Goal: Check status: Check status

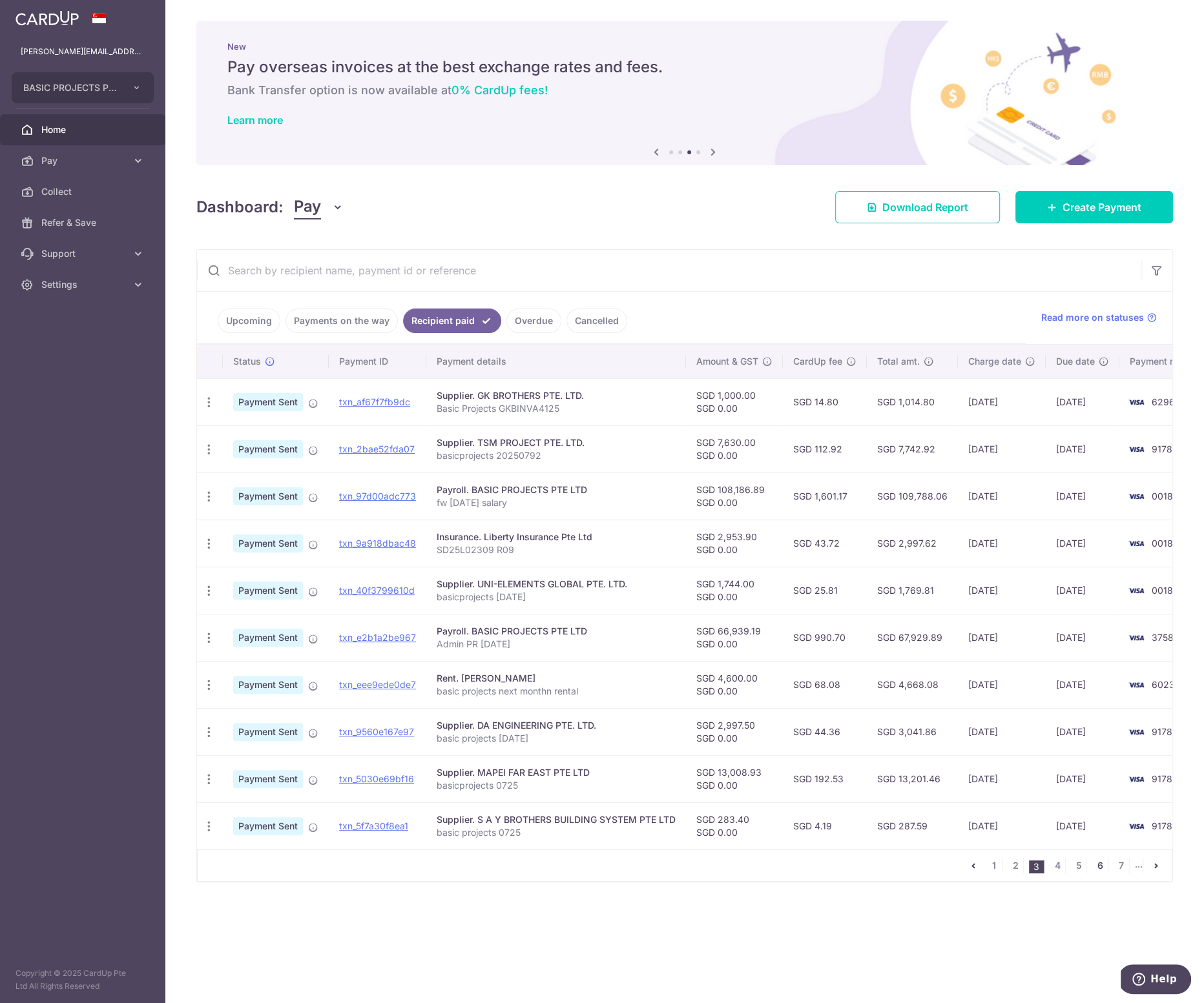
drag, startPoint x: 1101, startPoint y: 868, endPoint x: 1076, endPoint y: 884, distance: 29.7
click at [1100, 868] on link "6" at bounding box center [1100, 866] width 16 height 16
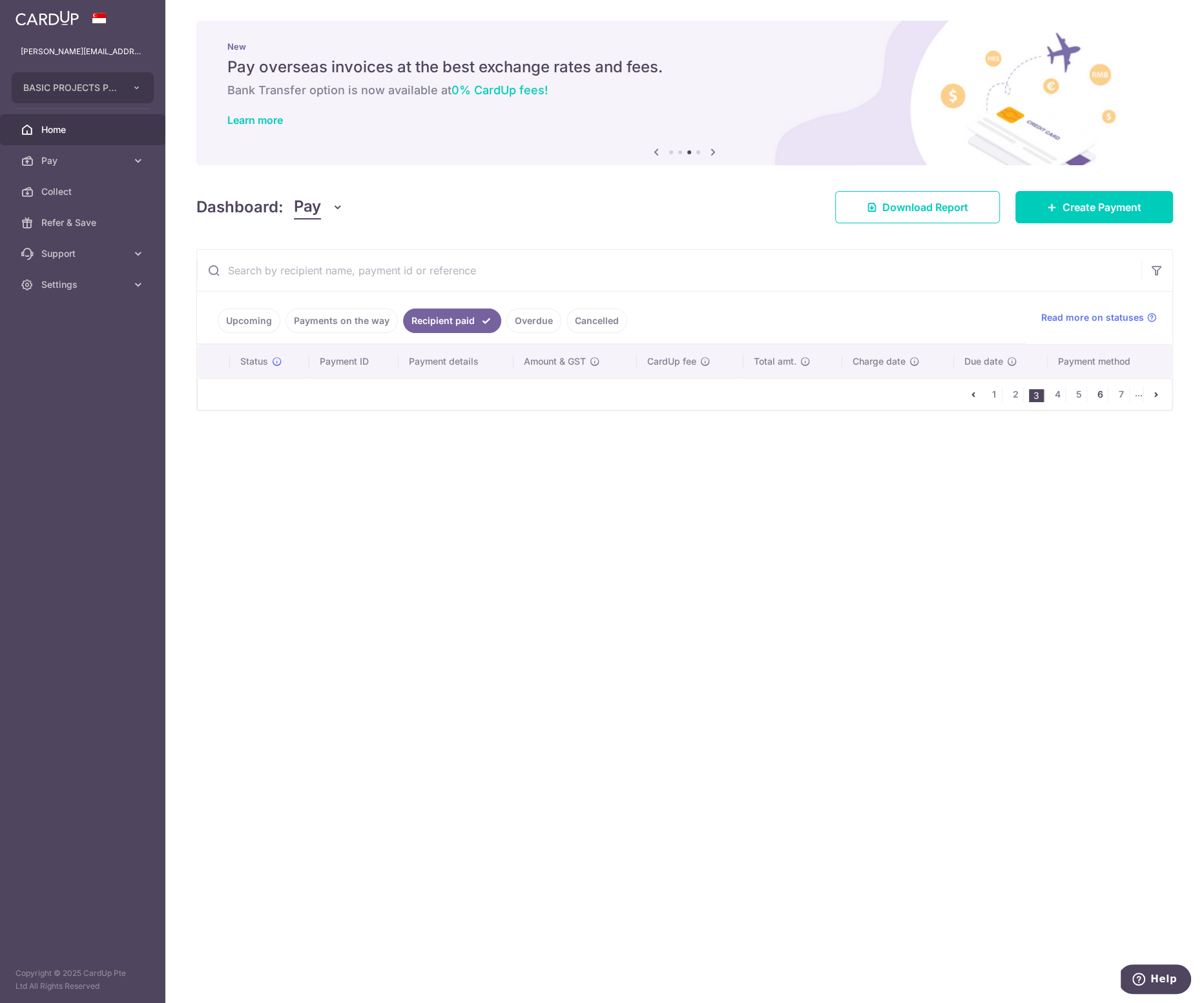
click at [1106, 390] on link "6" at bounding box center [1100, 395] width 16 height 16
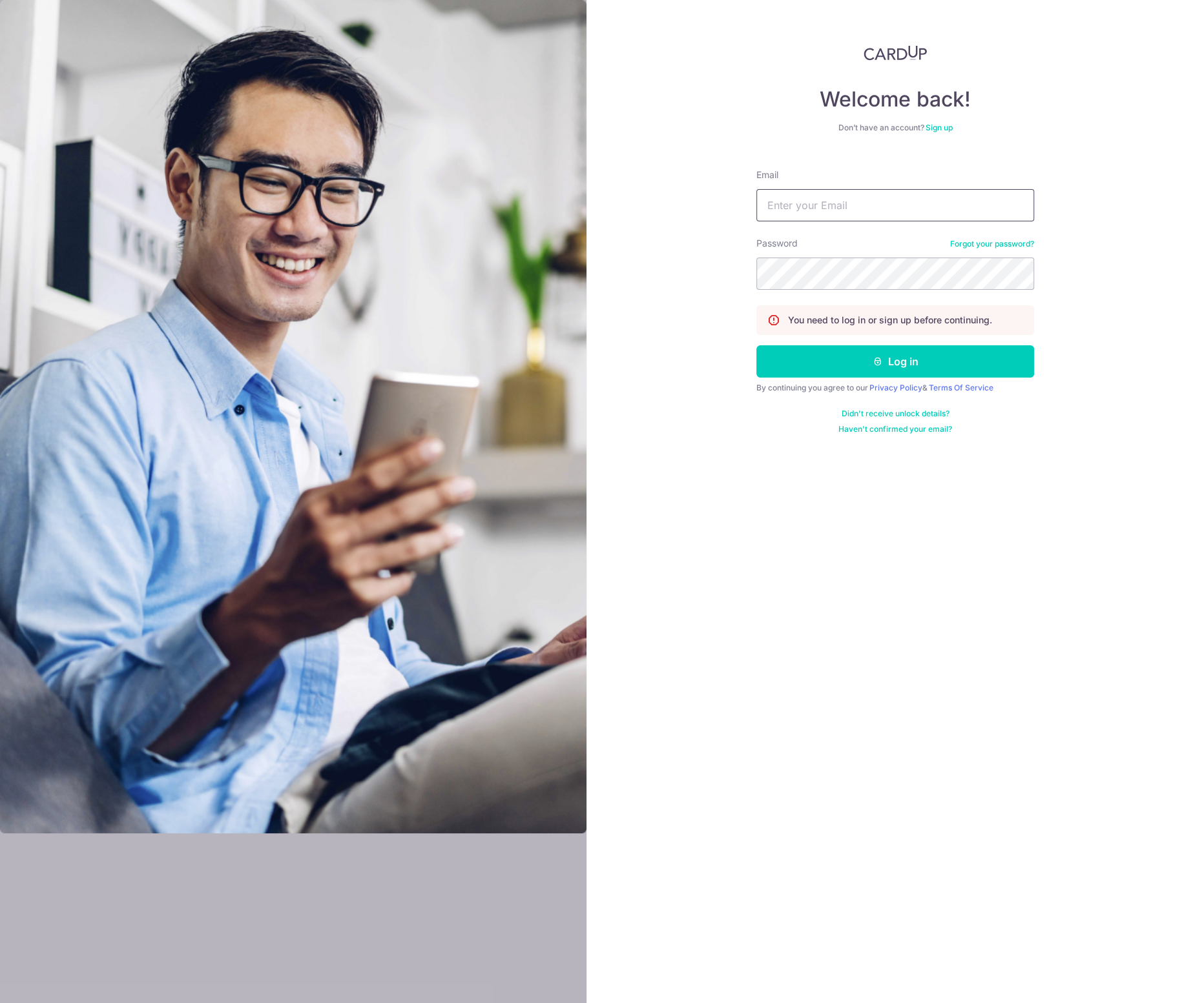
click at [873, 205] on input "Email" at bounding box center [895, 205] width 278 height 32
type input "[PERSON_NAME][EMAIL_ADDRESS][DOMAIN_NAME]"
click at [891, 356] on button "Log in" at bounding box center [895, 361] width 278 height 32
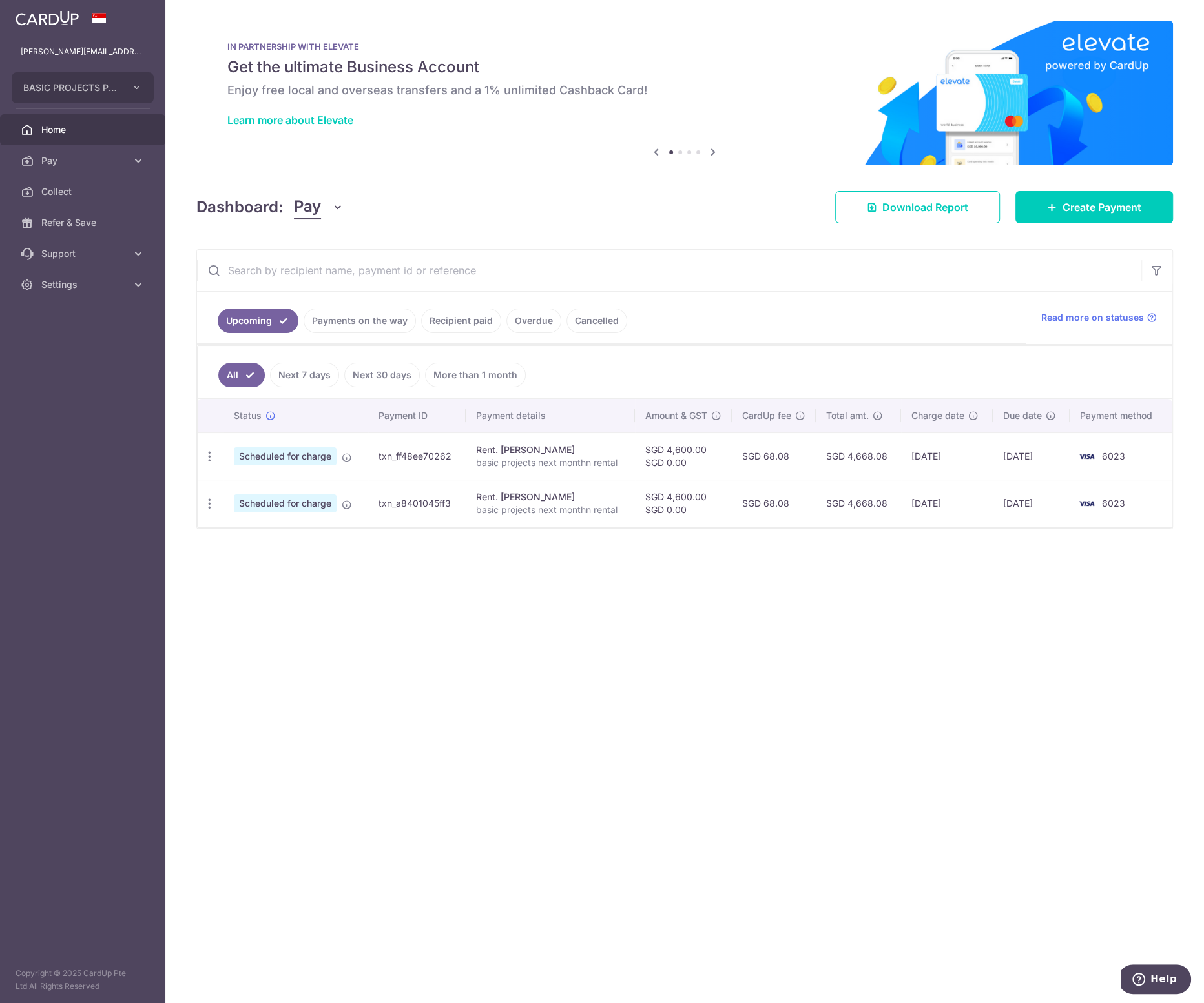
click at [468, 314] on link "Recipient paid" at bounding box center [461, 321] width 80 height 24
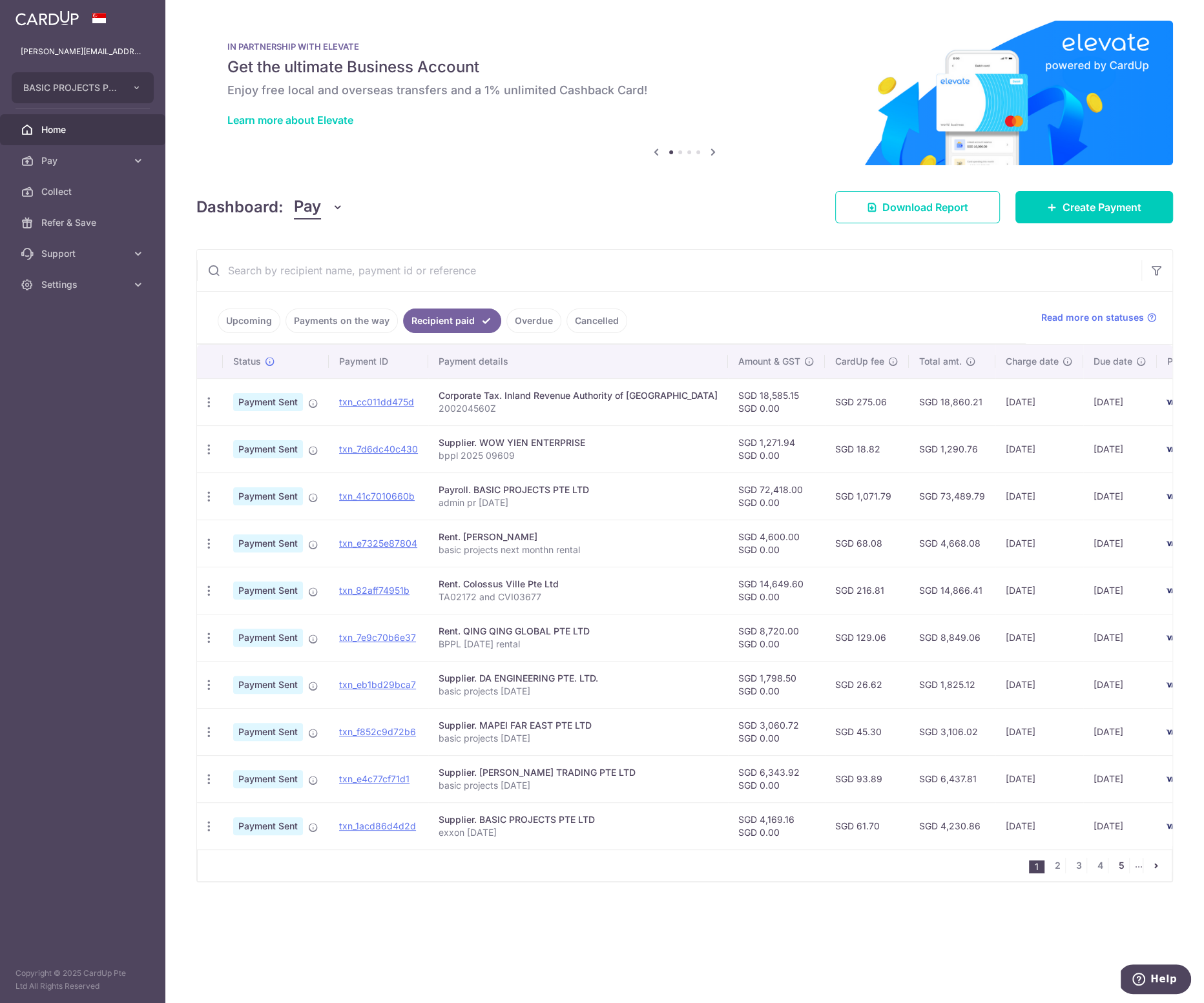
click at [1122, 869] on link "5" at bounding box center [1122, 866] width 16 height 16
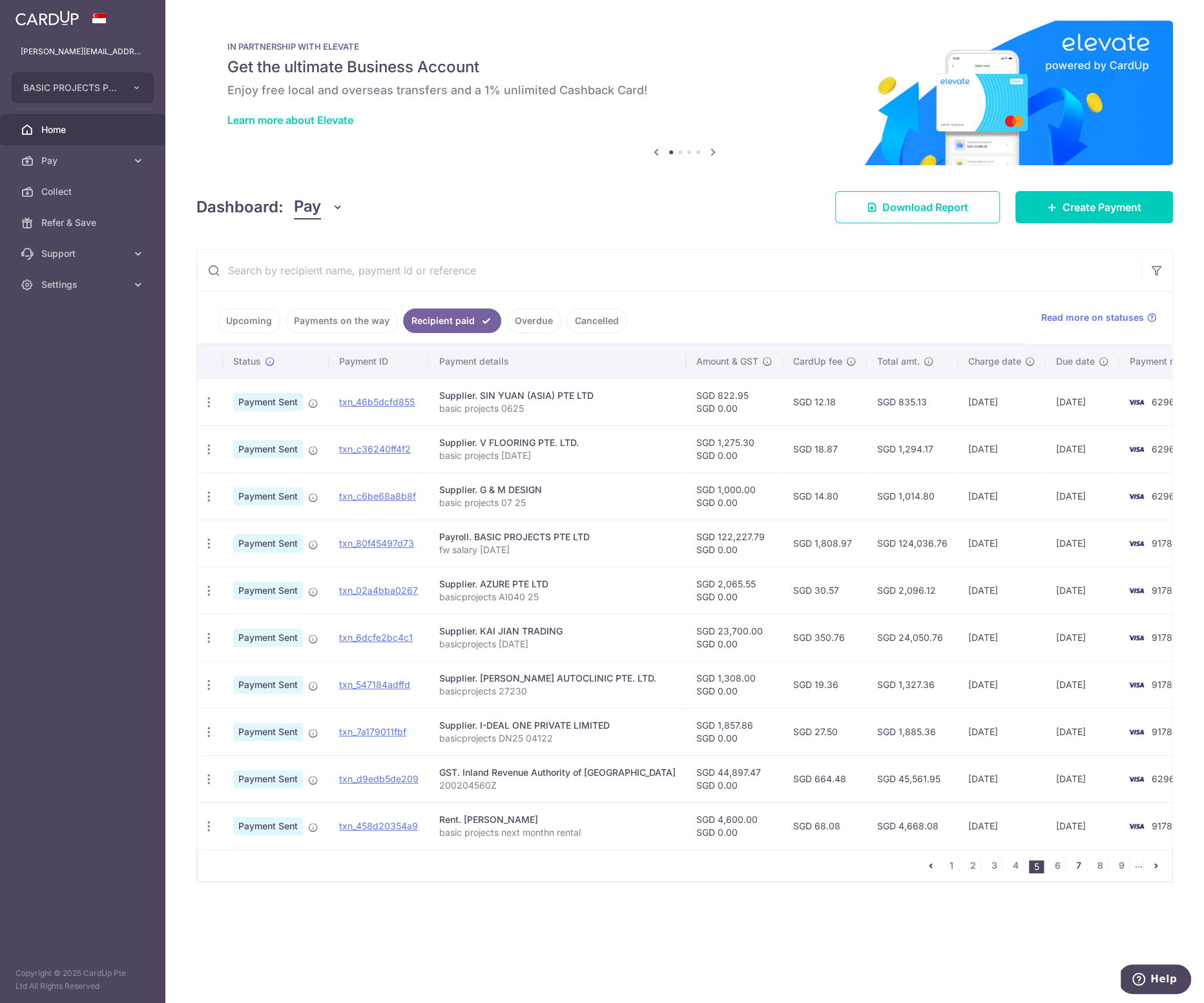
click at [1078, 862] on link "7" at bounding box center [1079, 866] width 16 height 16
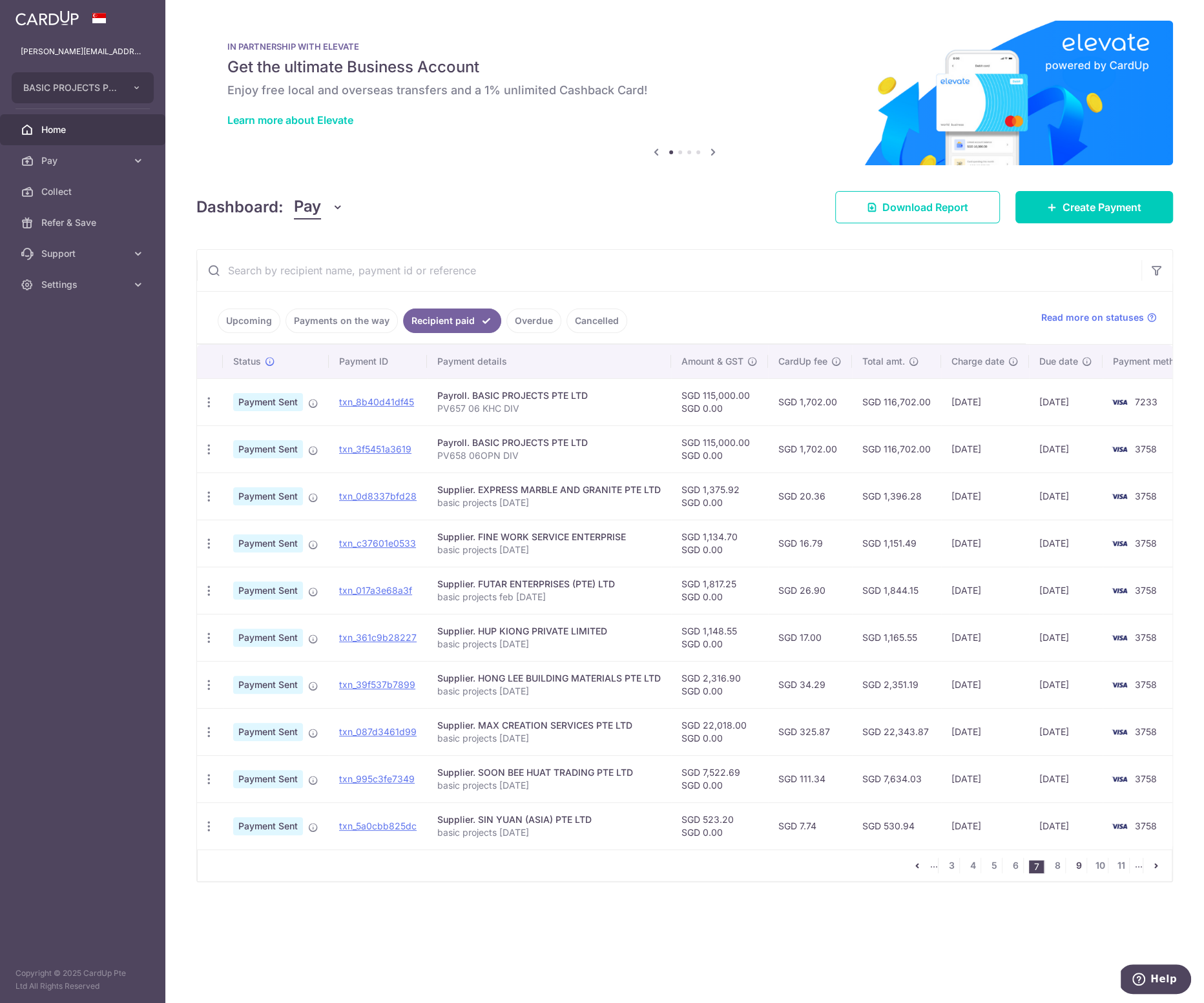
click at [1081, 869] on link "9" at bounding box center [1079, 866] width 16 height 16
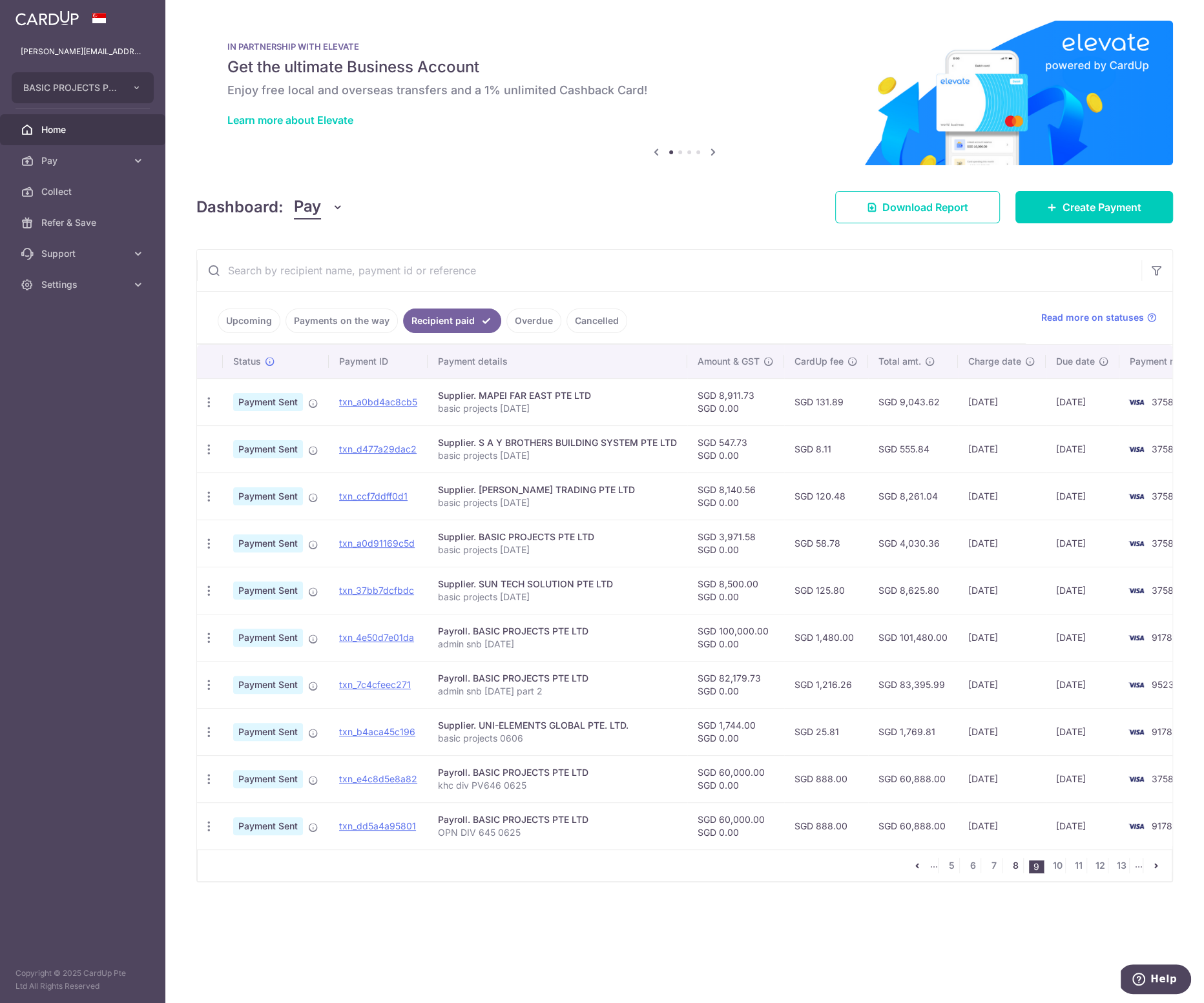
click at [1016, 872] on link "8" at bounding box center [1016, 866] width 16 height 16
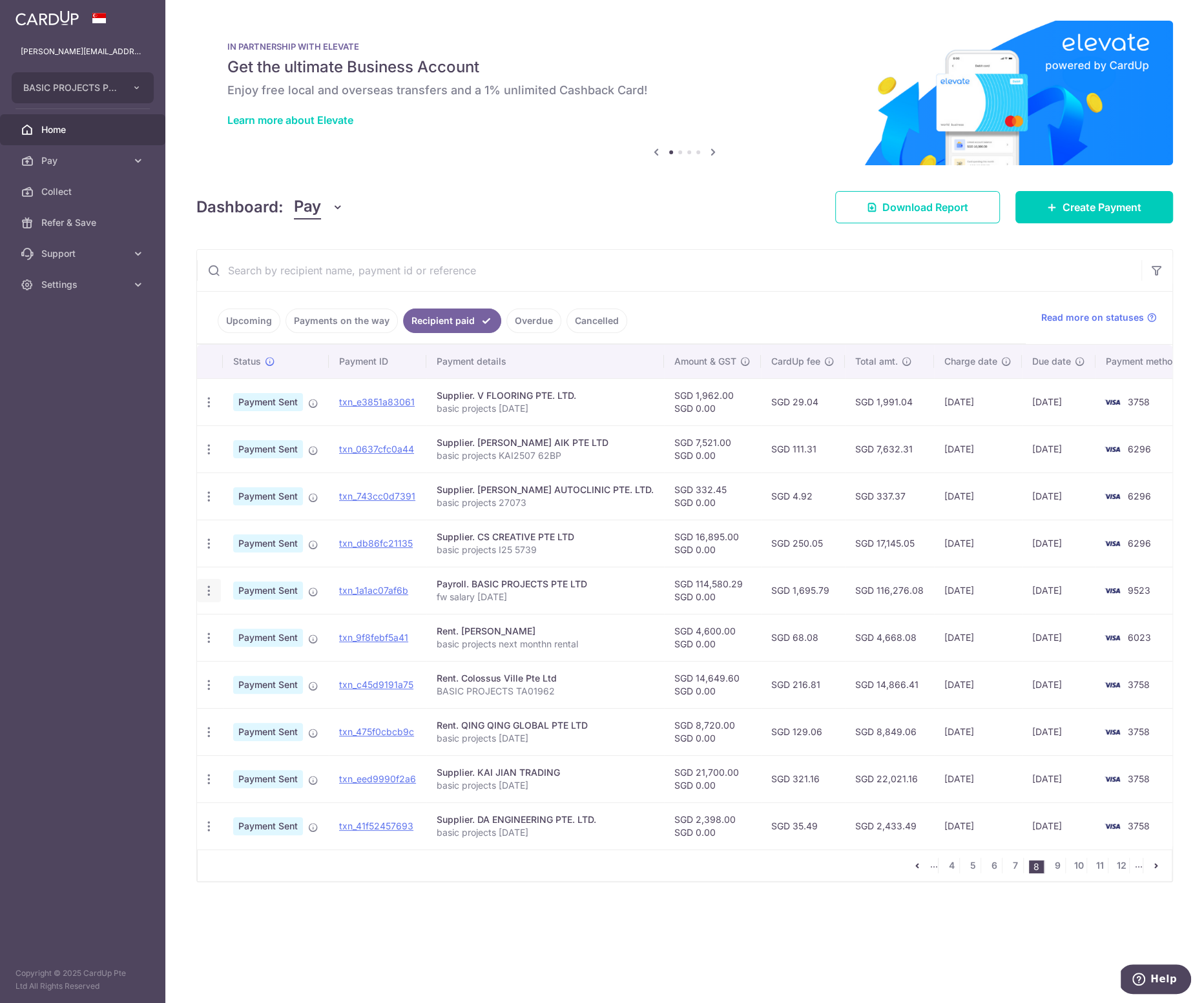
click at [210, 586] on icon "button" at bounding box center [209, 591] width 14 height 14
click at [279, 625] on span "PDF Receipt" at bounding box center [277, 626] width 88 height 13
